Goal: Check status

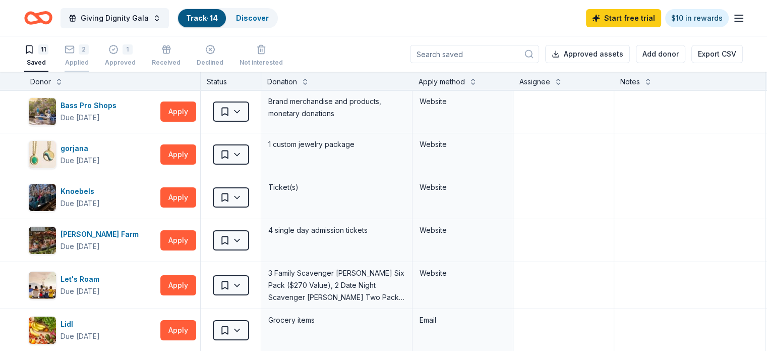
click at [89, 54] on div "2" at bounding box center [84, 49] width 10 height 10
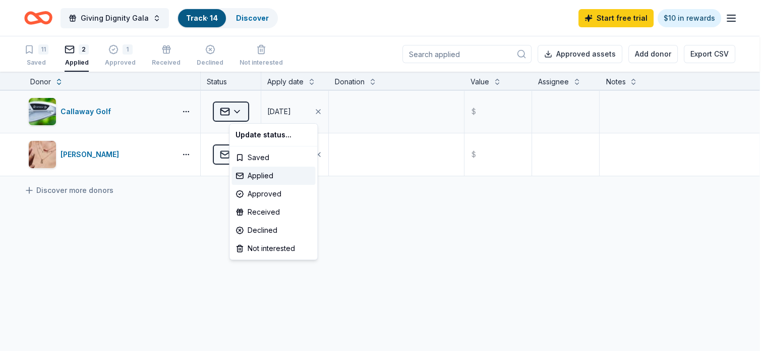
click at [255, 109] on html "Giving Dignity Gala Track · 14 Discover Start free trial $10 in rewards 11 Save…" at bounding box center [383, 175] width 767 height 351
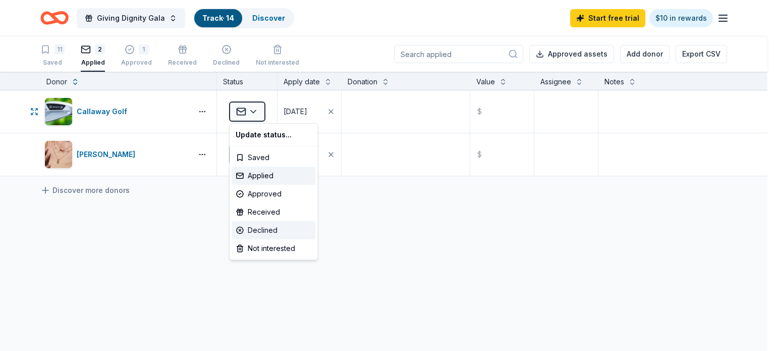
click at [268, 226] on div "Declined" at bounding box center [273, 230] width 84 height 18
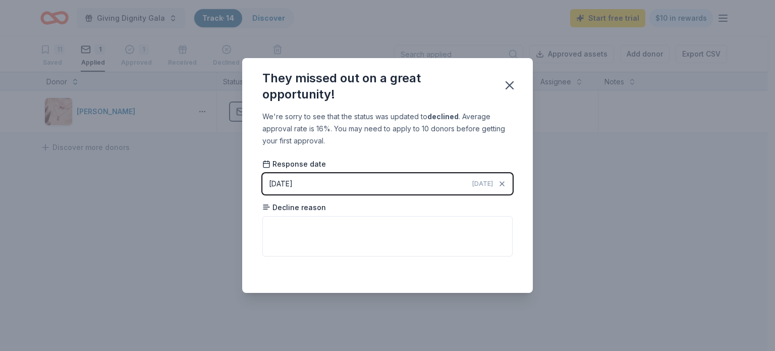
click at [293, 184] on div "08/13/2025" at bounding box center [281, 184] width 24 height 12
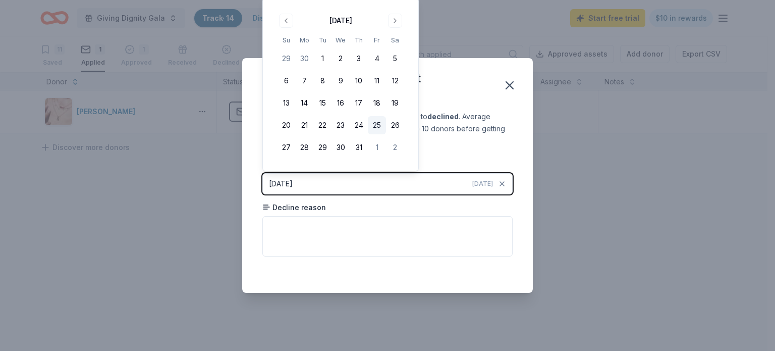
click at [380, 124] on button "25" at bounding box center [377, 125] width 18 height 18
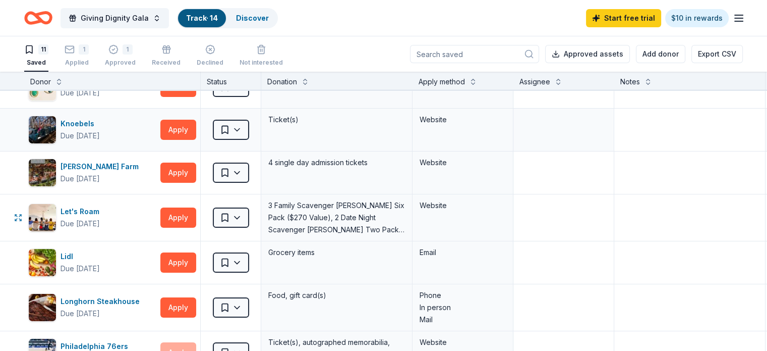
scroll to position [50, 0]
